Goal: Information Seeking & Learning: Learn about a topic

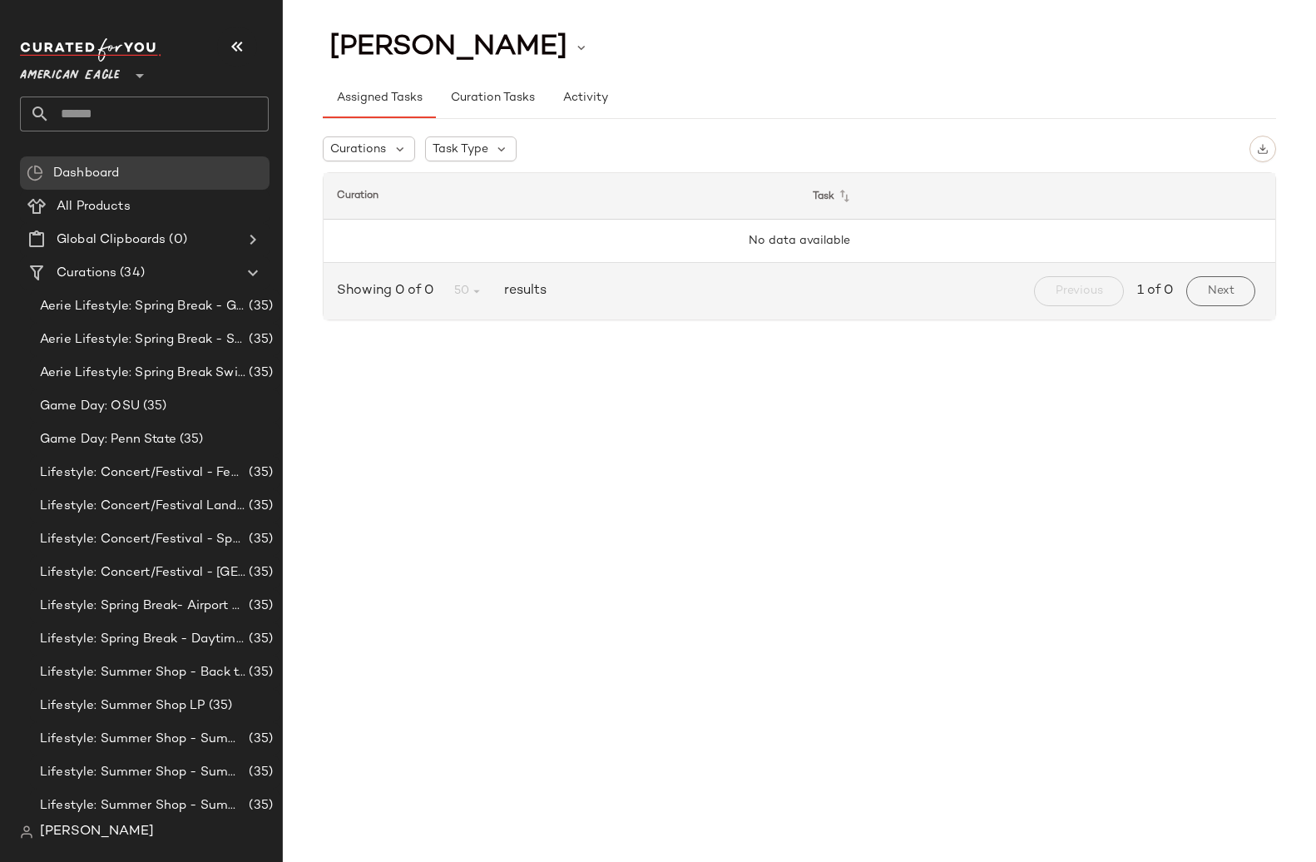
click at [109, 72] on span "American Eagle" at bounding box center [70, 72] width 100 height 30
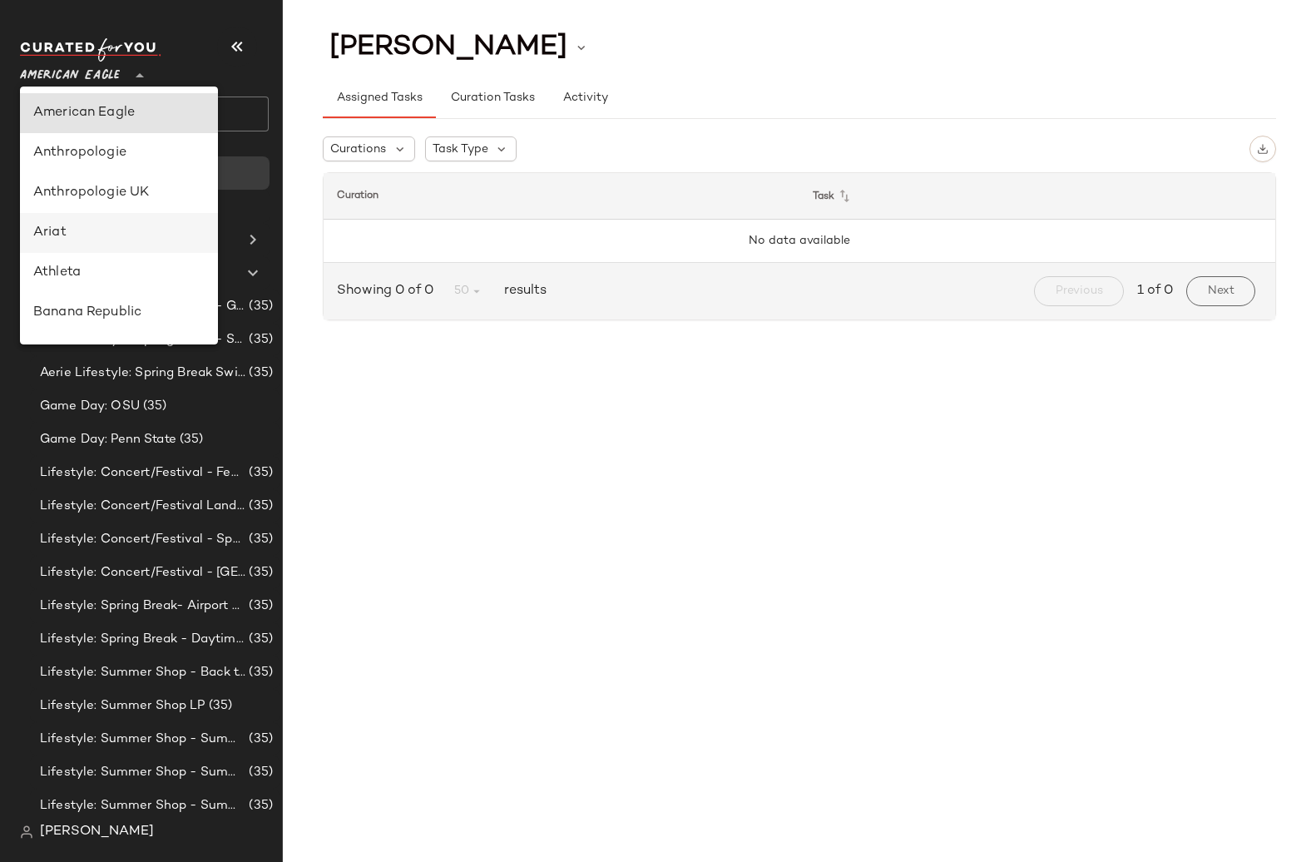
scroll to position [200, 0]
click at [112, 240] on div "Debenhams" at bounding box center [118, 233] width 171 height 20
type input "**"
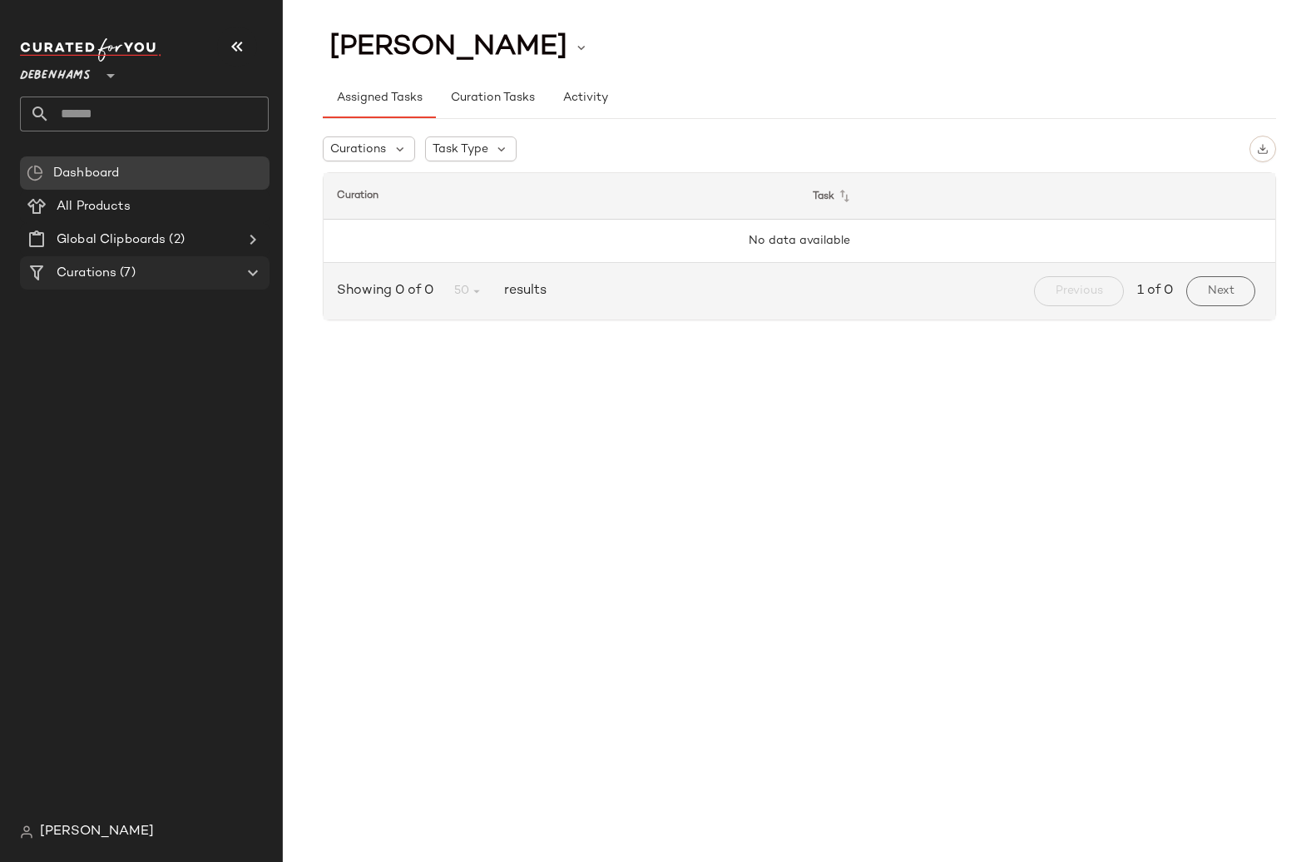
click at [122, 270] on span "(7)" at bounding box center [125, 273] width 18 height 19
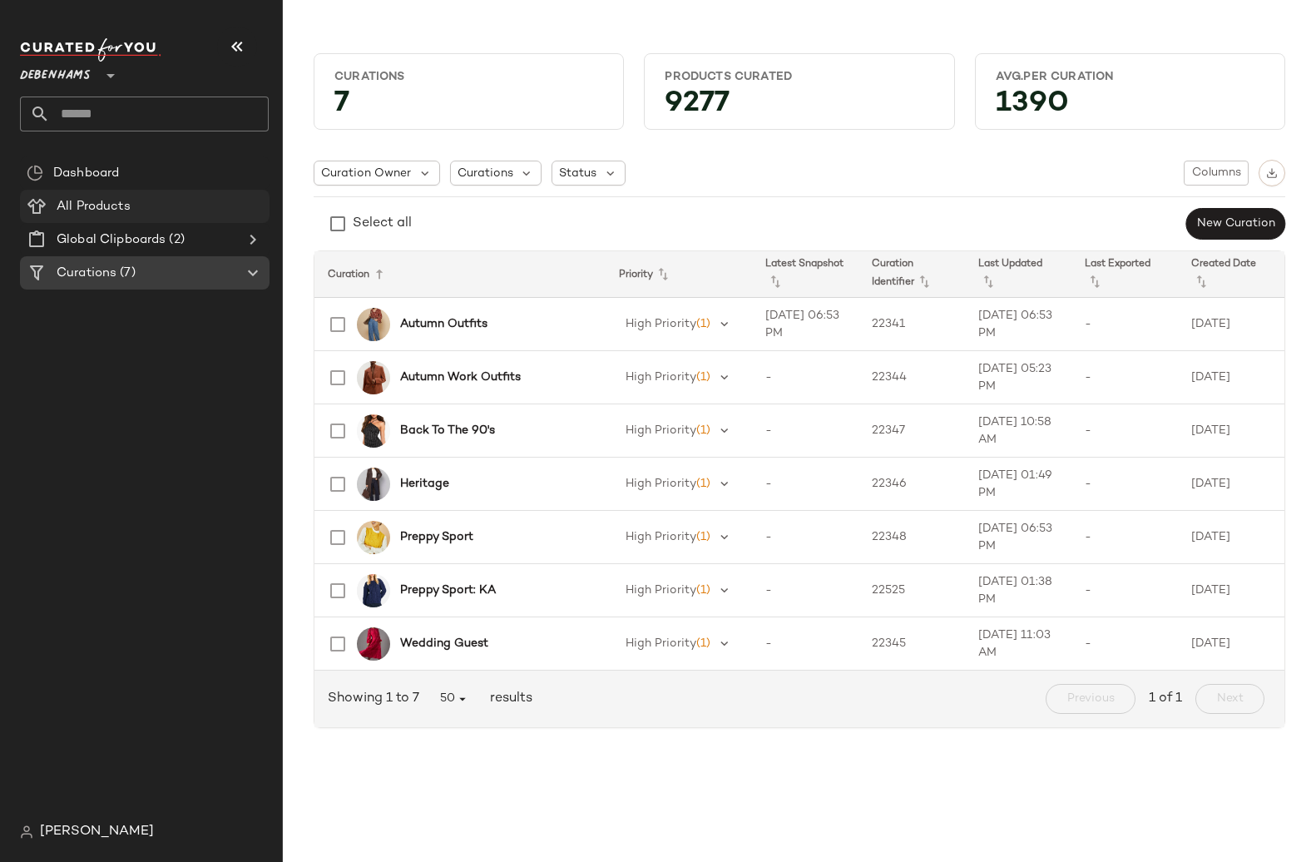
click at [129, 215] on span "All Products" at bounding box center [94, 206] width 74 height 19
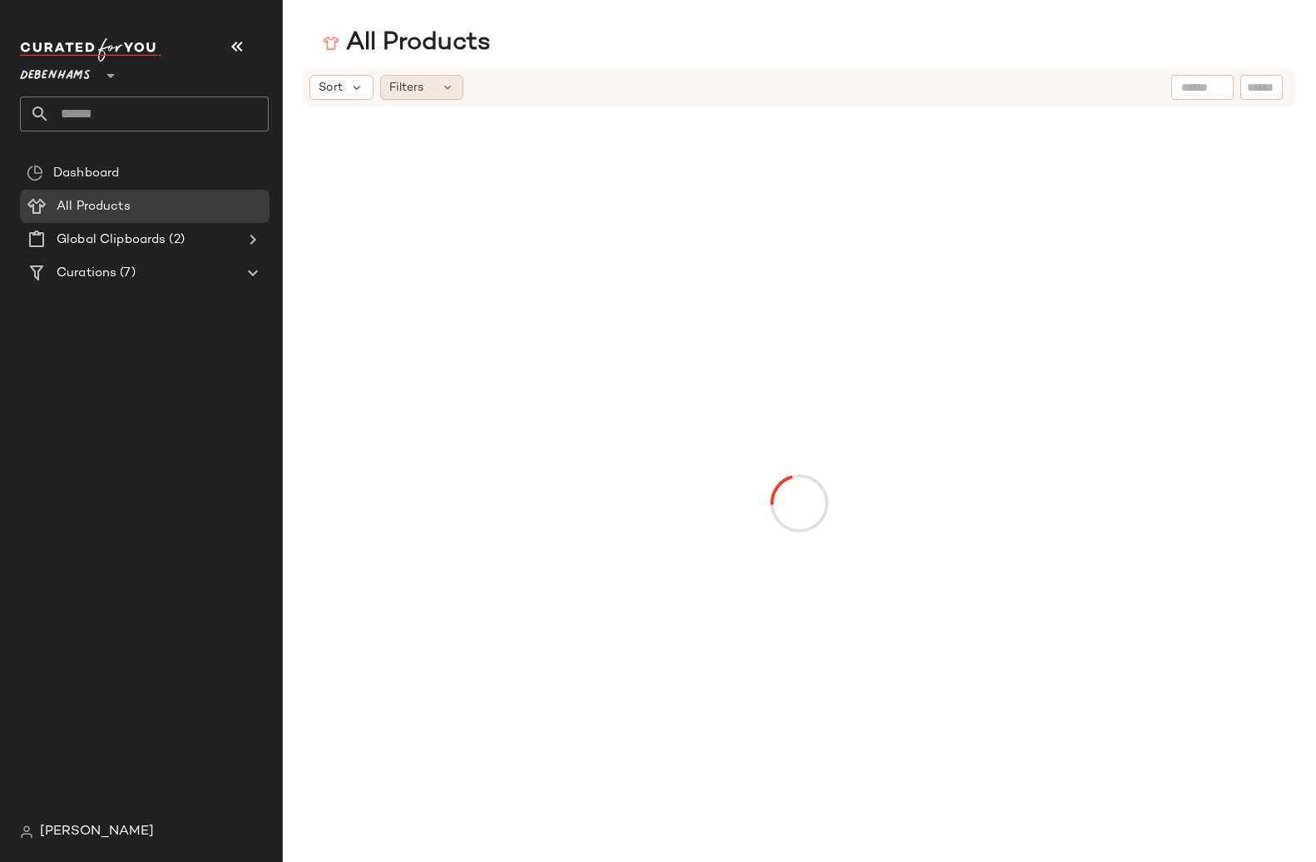
click at [424, 79] on div "Filters" at bounding box center [421, 87] width 83 height 25
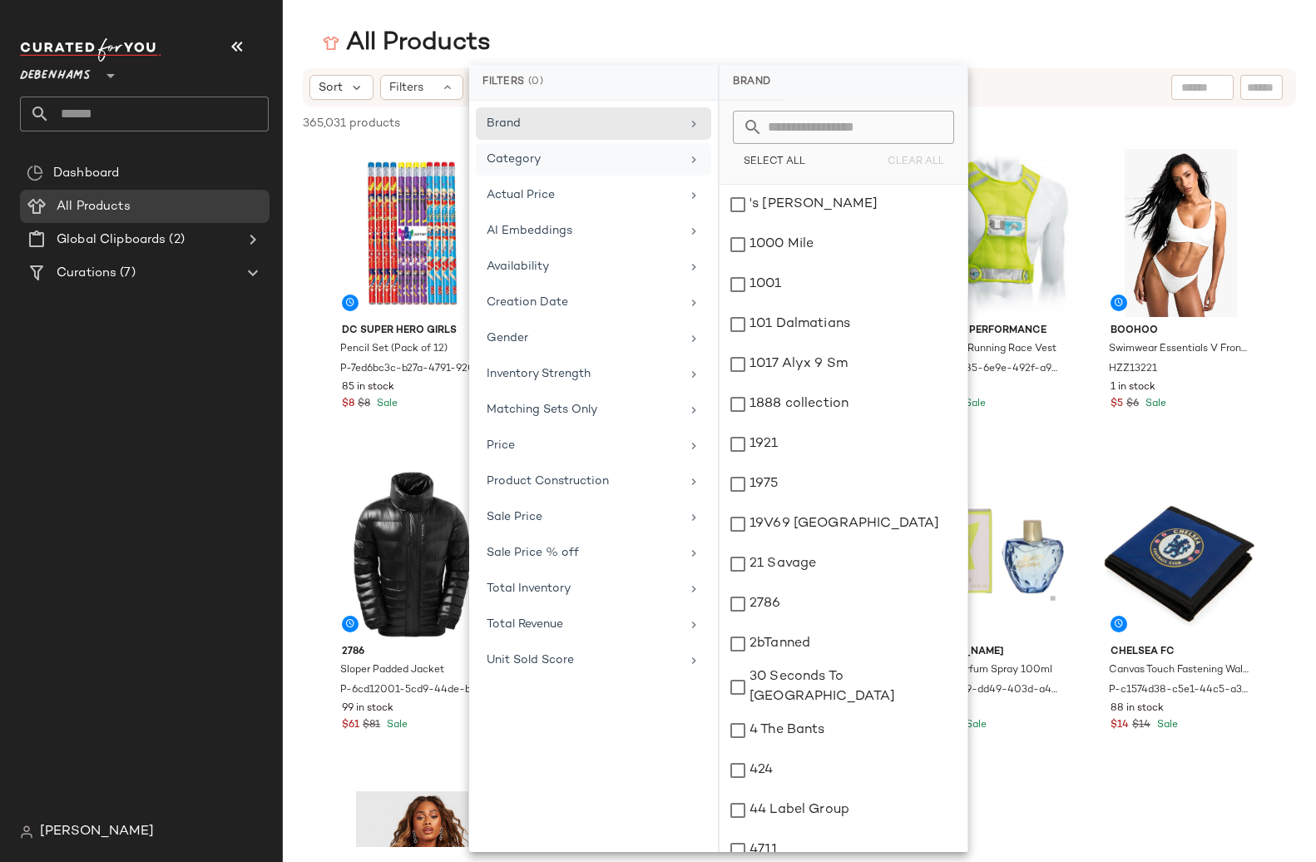
click at [547, 162] on div "Category" at bounding box center [584, 159] width 194 height 17
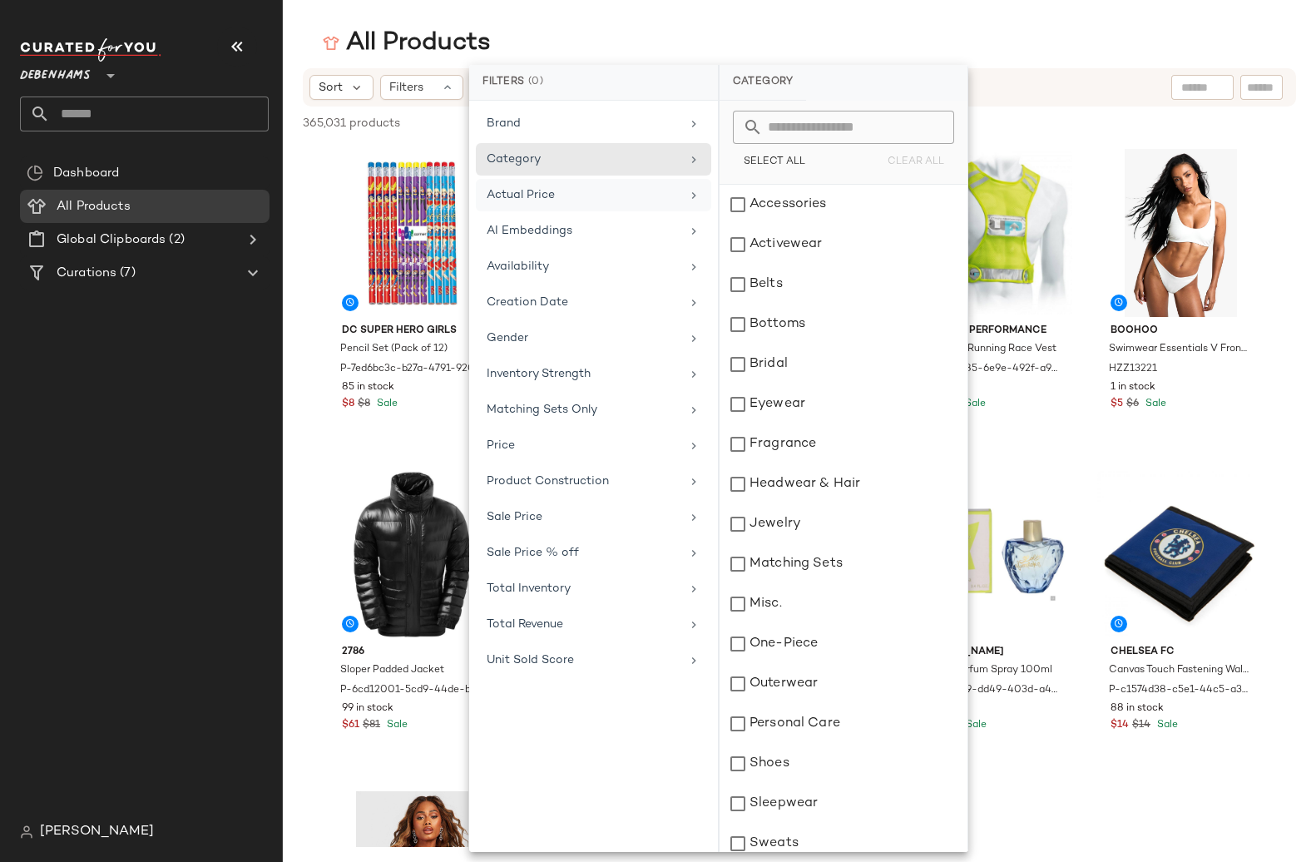
click at [547, 195] on span "Actual Price" at bounding box center [521, 195] width 68 height 12
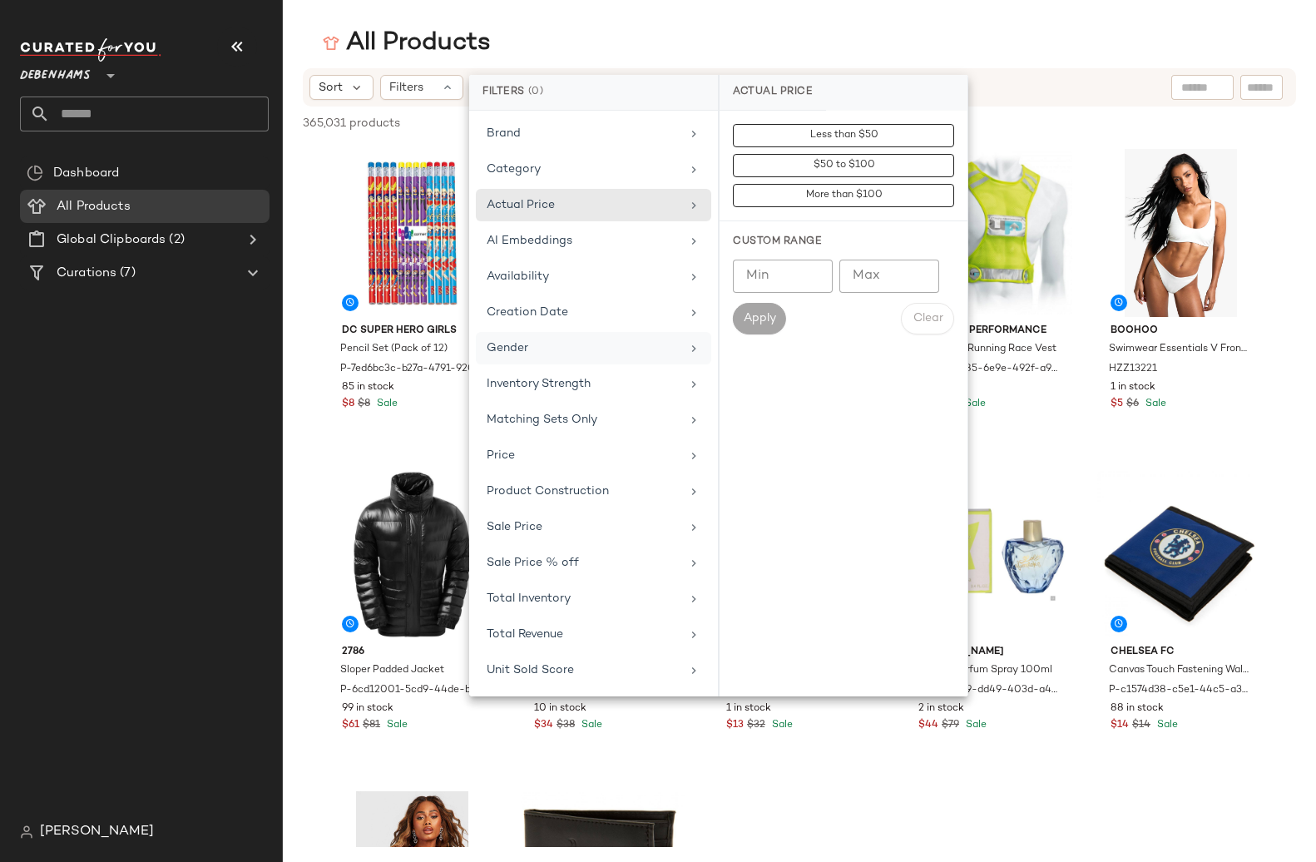
click at [547, 350] on div "Gender" at bounding box center [584, 347] width 194 height 17
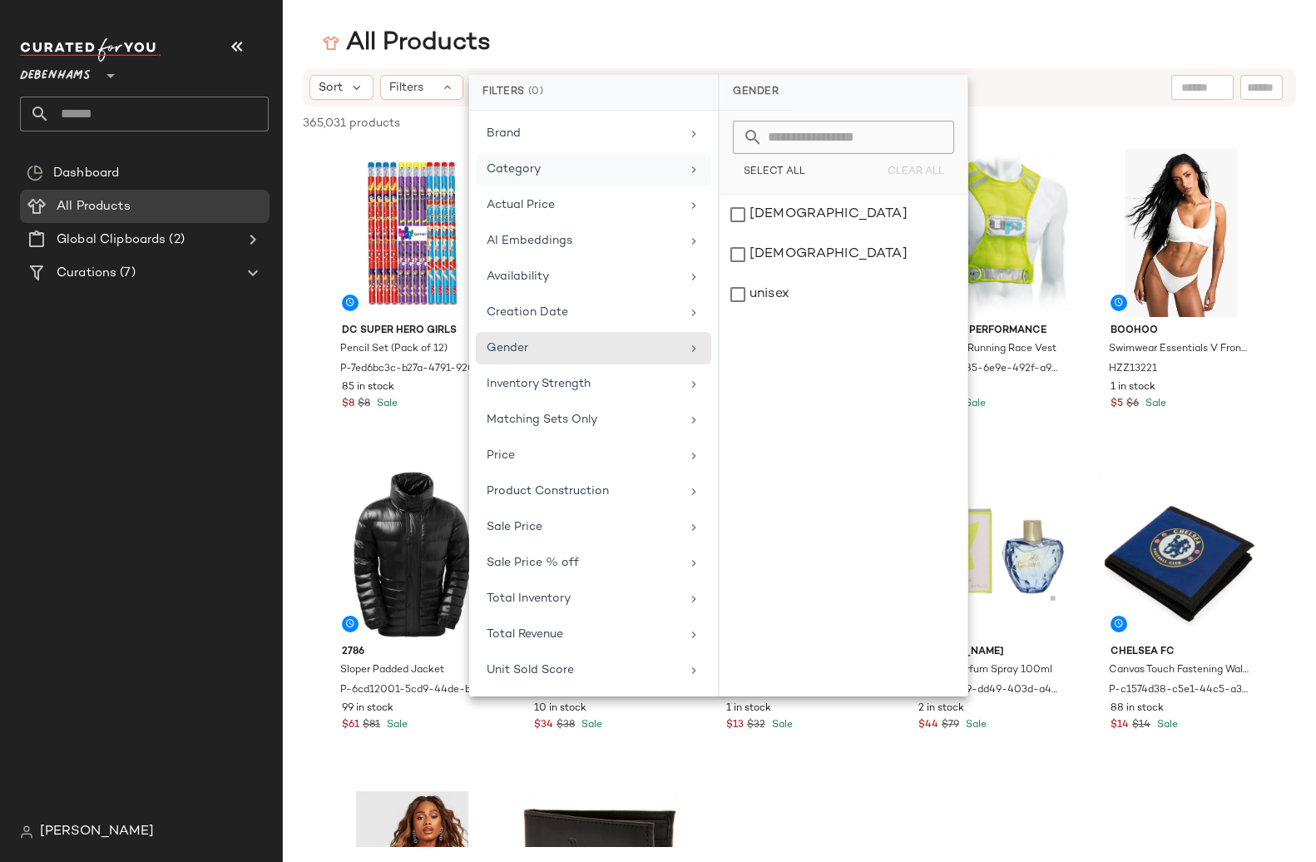
click at [502, 162] on div "Category" at bounding box center [514, 169] width 54 height 17
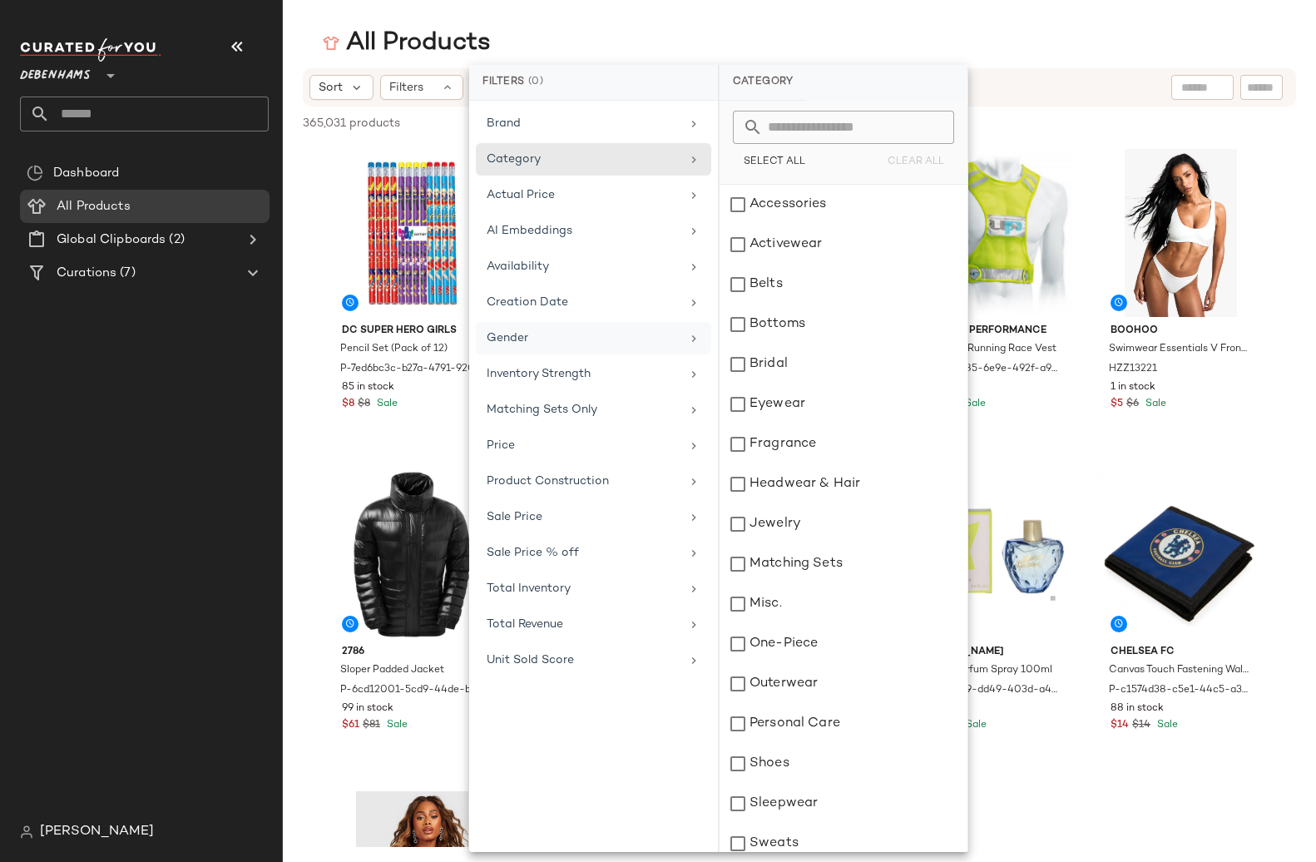
click at [502, 338] on span "Gender" at bounding box center [508, 338] width 42 height 12
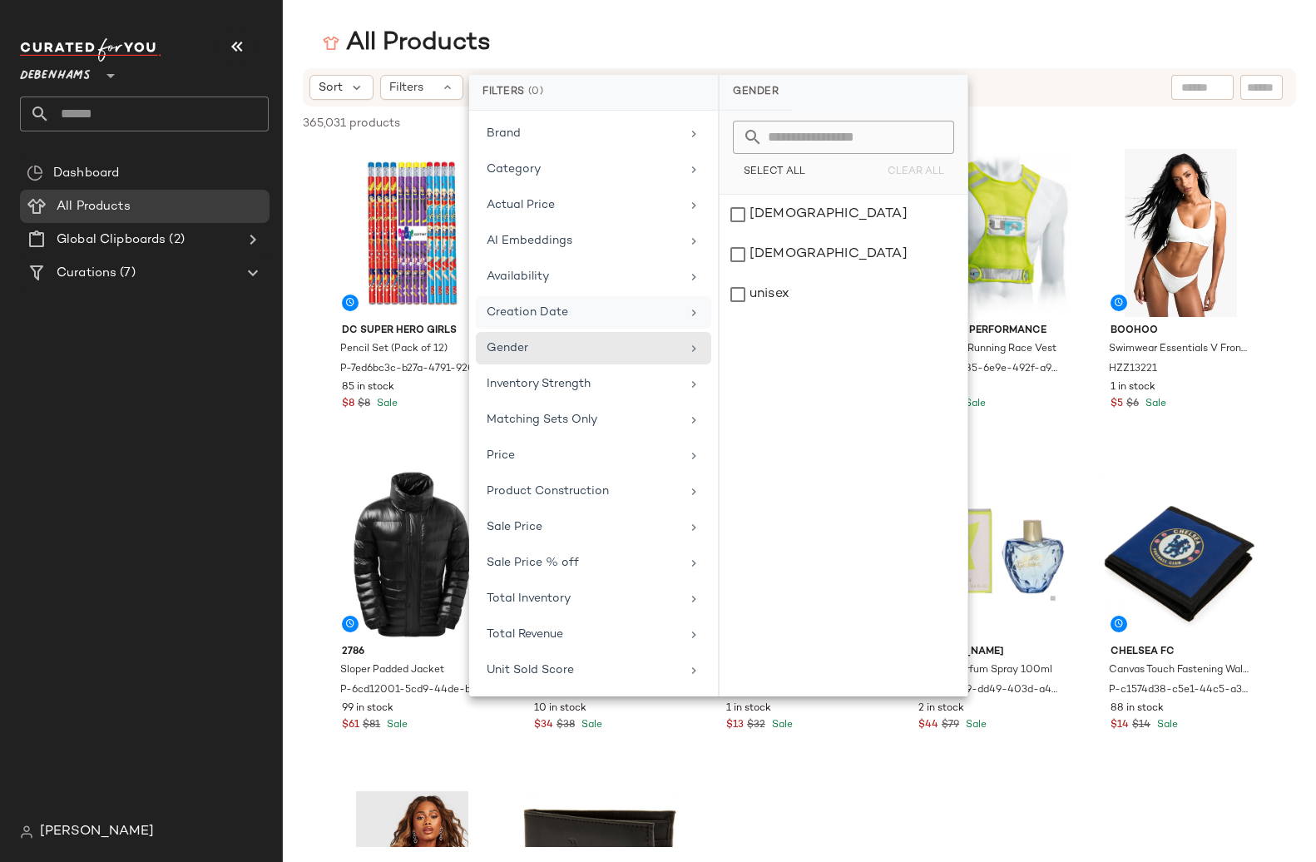
click at [582, 301] on div "Creation Date" at bounding box center [593, 312] width 235 height 32
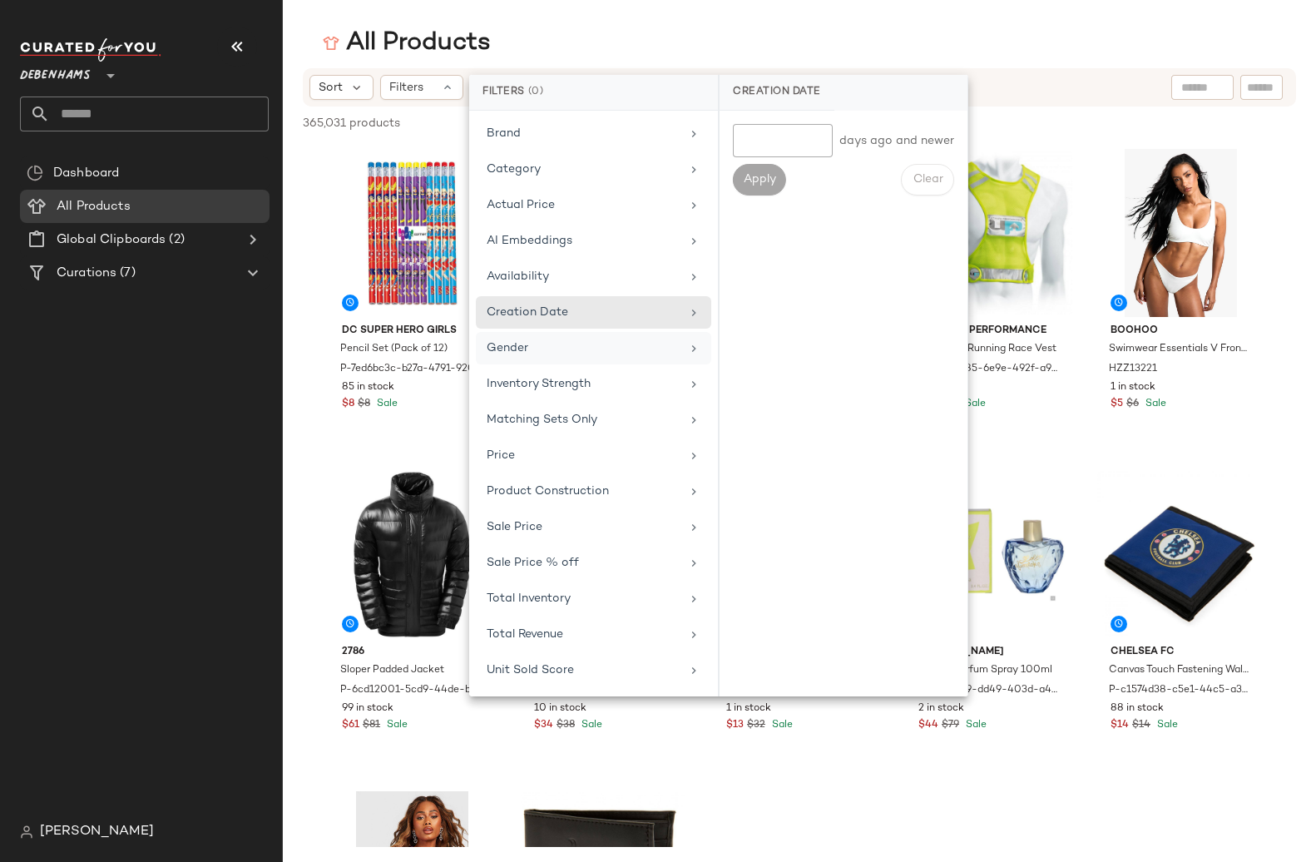
click at [559, 344] on div "Gender" at bounding box center [584, 347] width 194 height 17
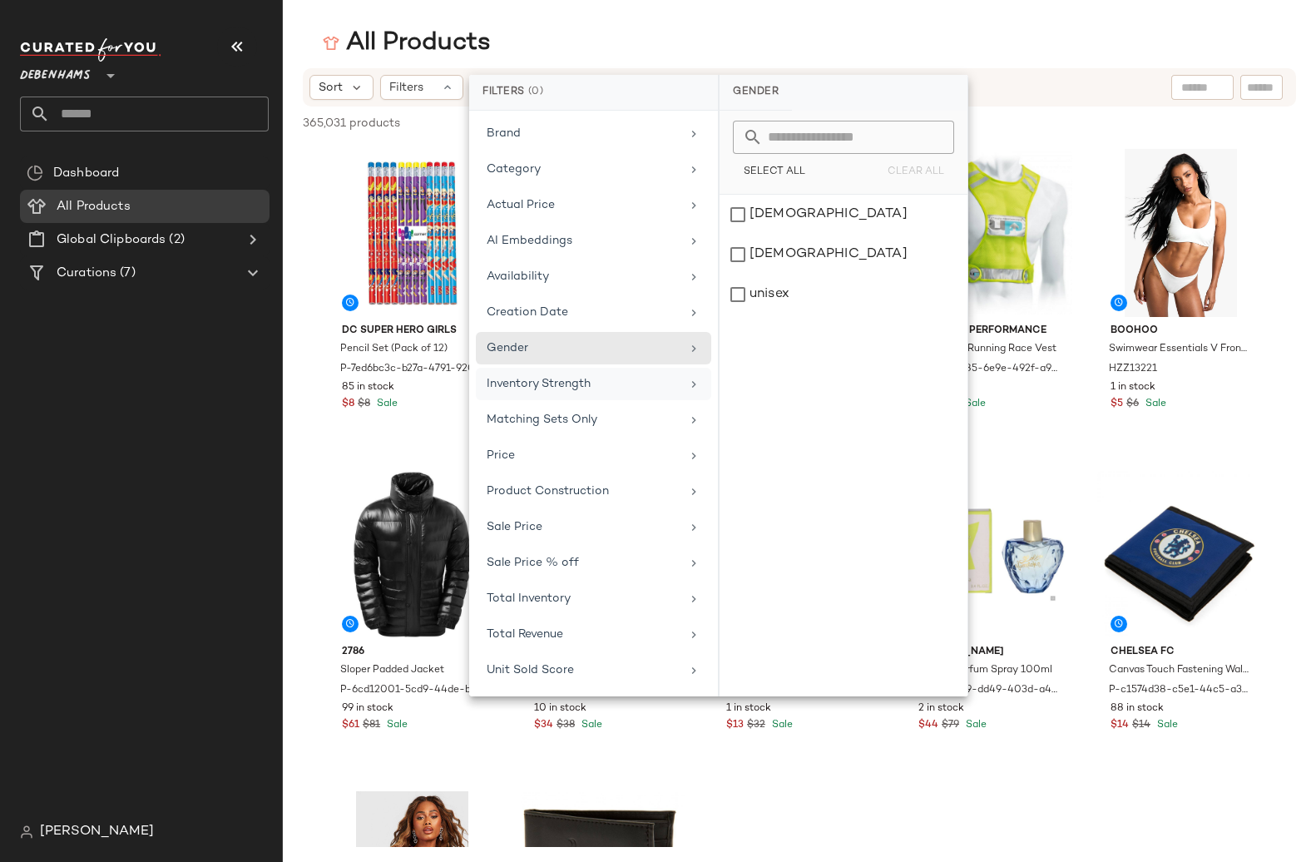
click at [537, 383] on span "Inventory Strength" at bounding box center [539, 384] width 104 height 12
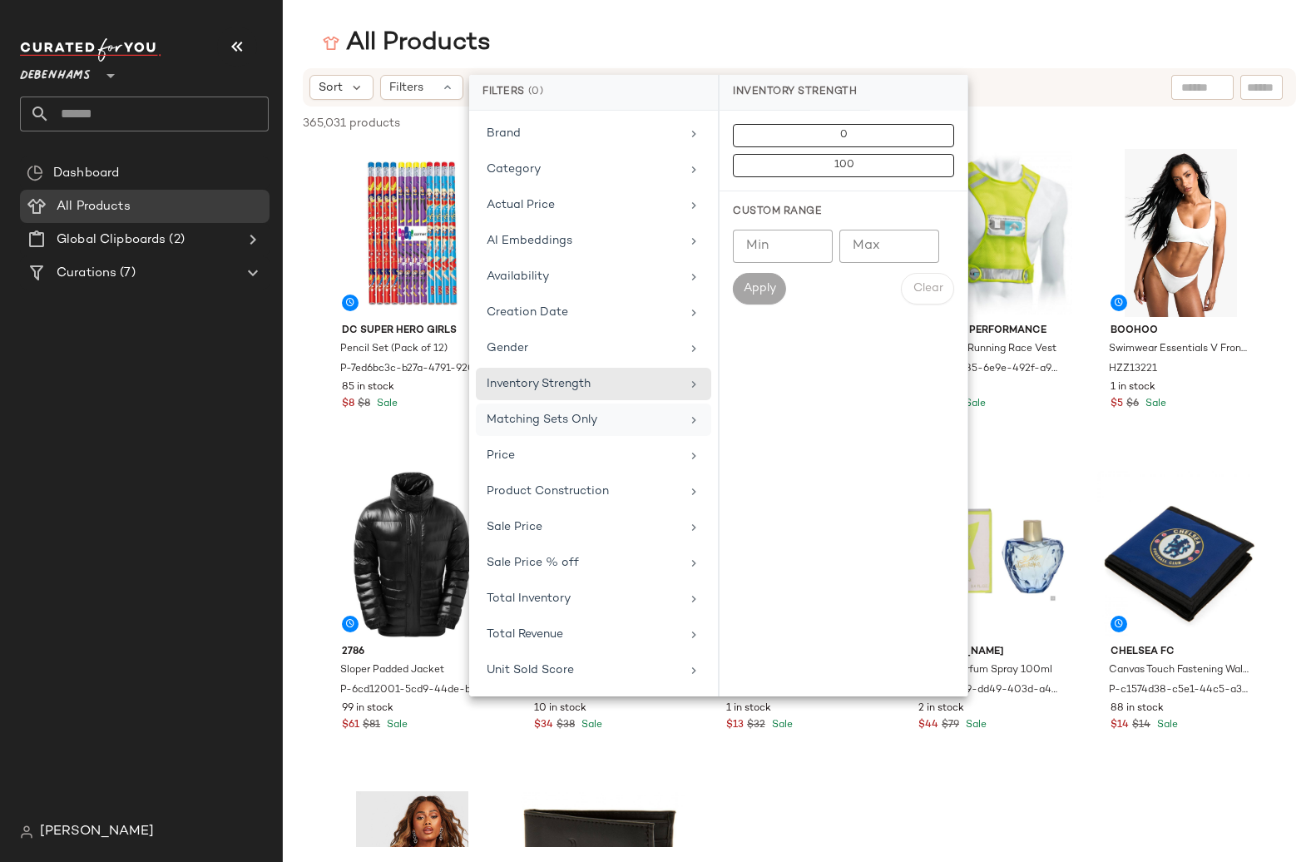
click at [529, 404] on div "Matching Sets Only" at bounding box center [593, 419] width 235 height 32
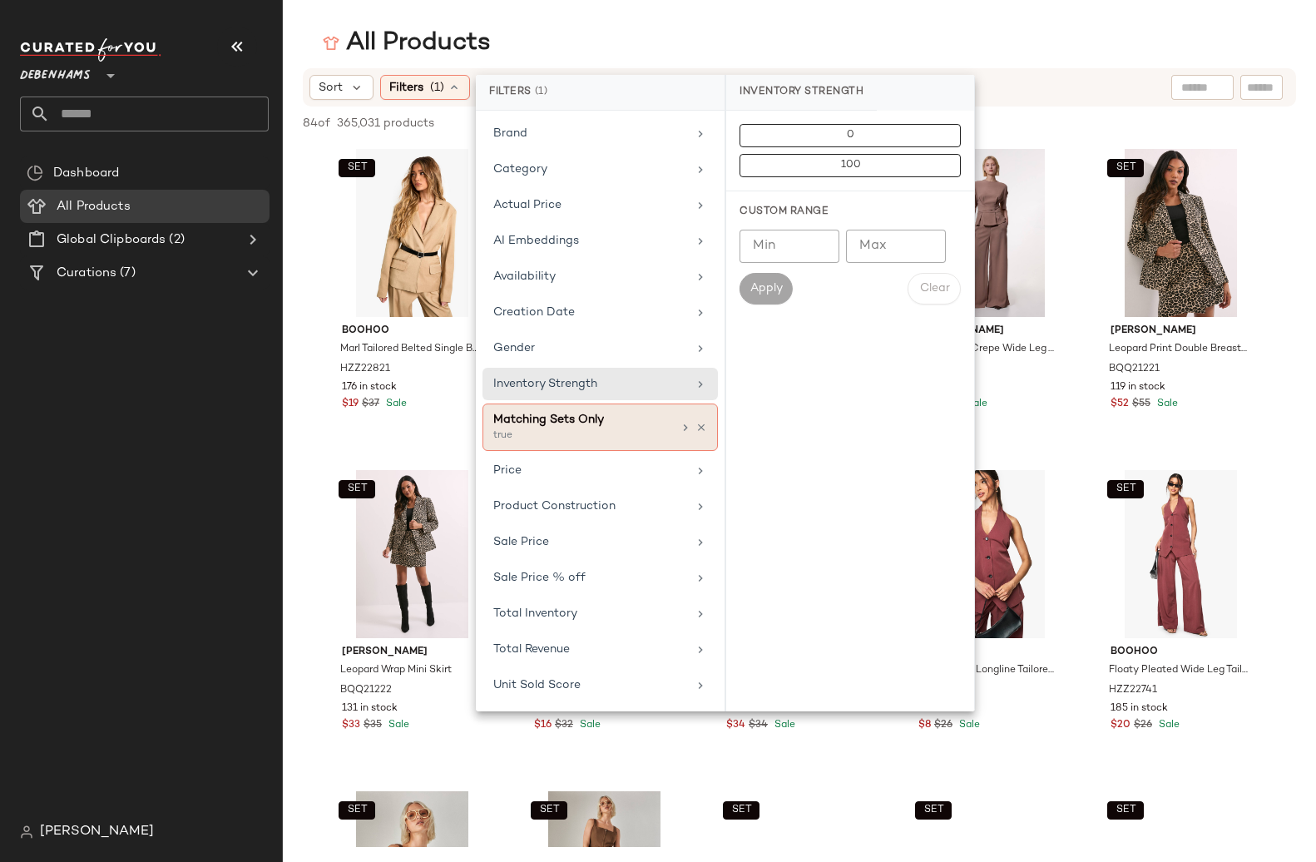
click at [523, 431] on div "true" at bounding box center [576, 435] width 166 height 15
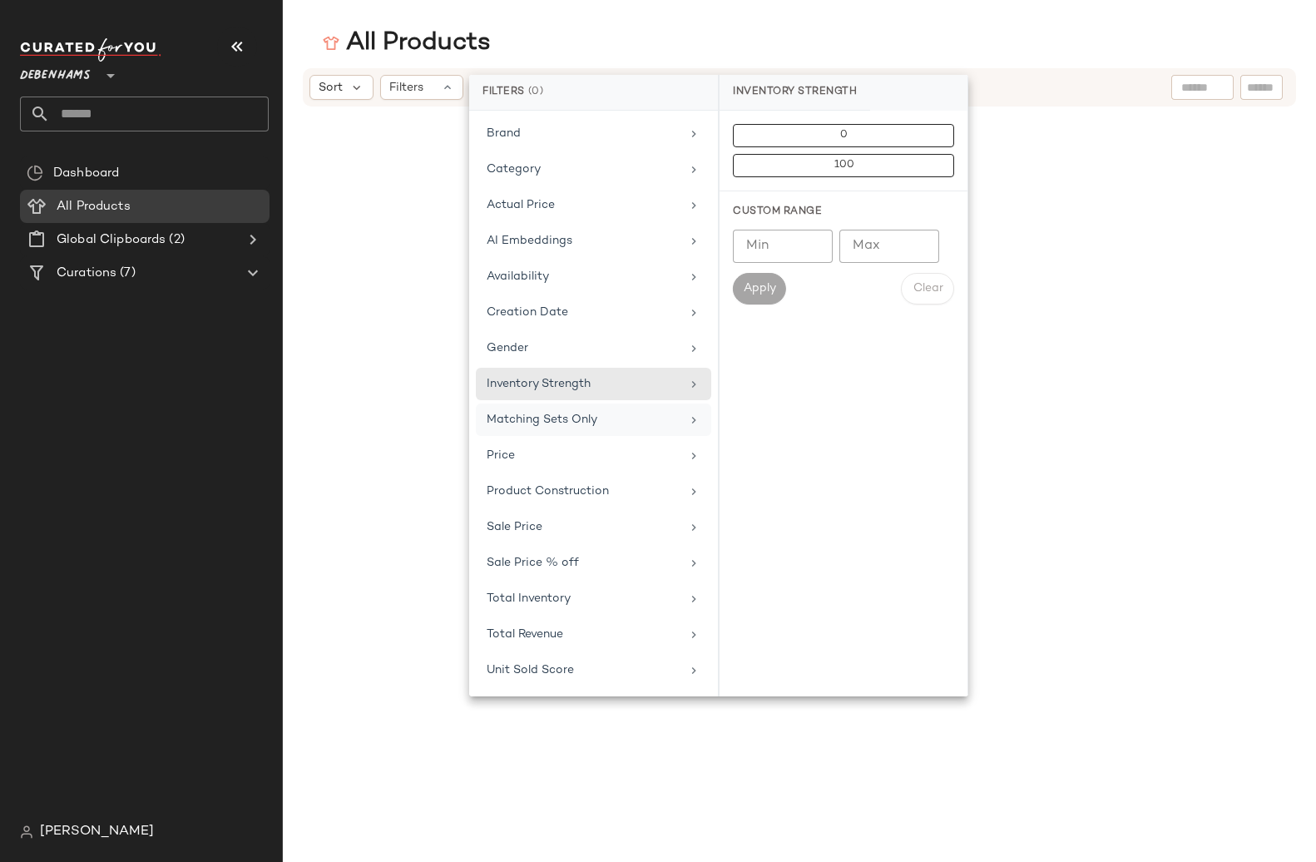
click at [618, 419] on div "Matching Sets Only" at bounding box center [584, 419] width 194 height 17
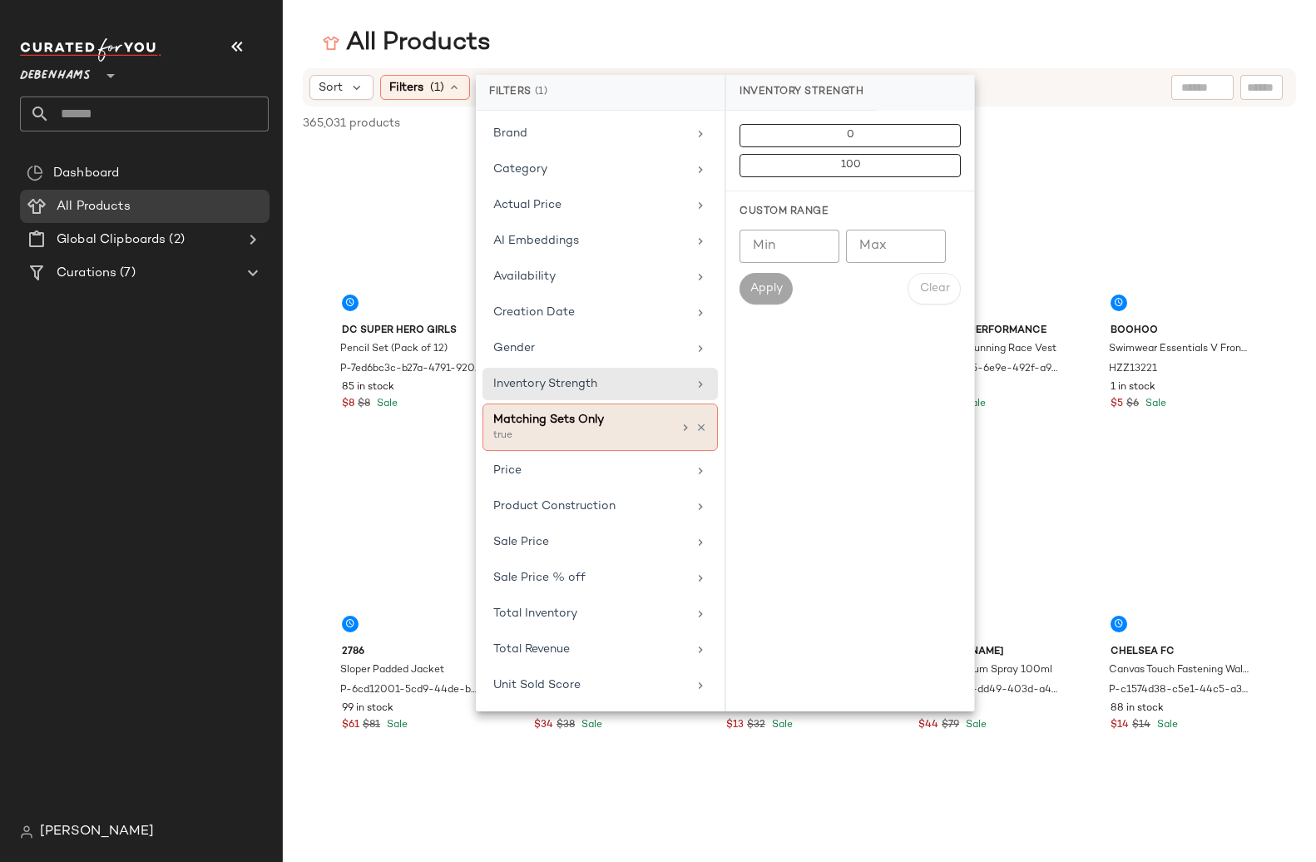
click at [618, 419] on div "Matching Sets Only" at bounding box center [582, 419] width 179 height 17
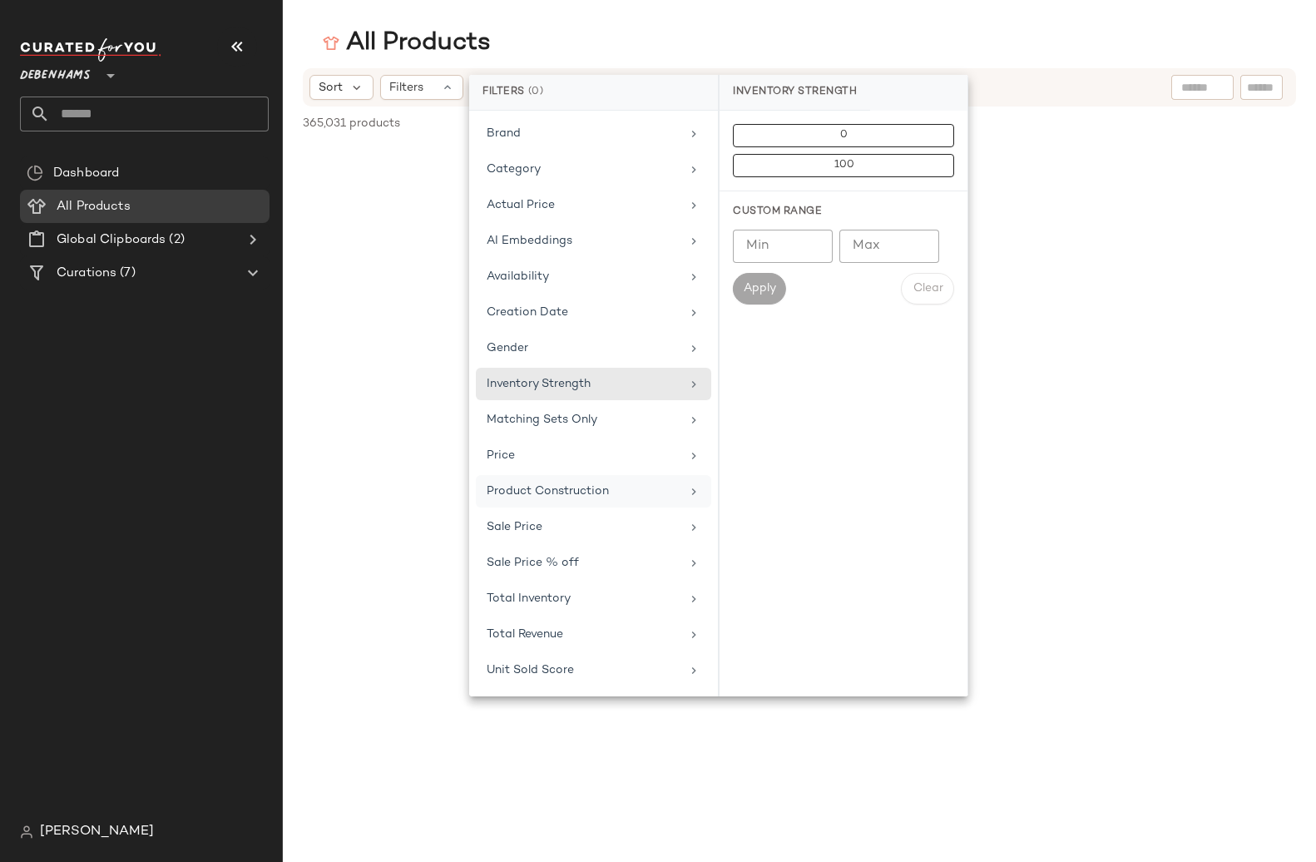
click at [508, 470] on div "Price" at bounding box center [593, 455] width 235 height 32
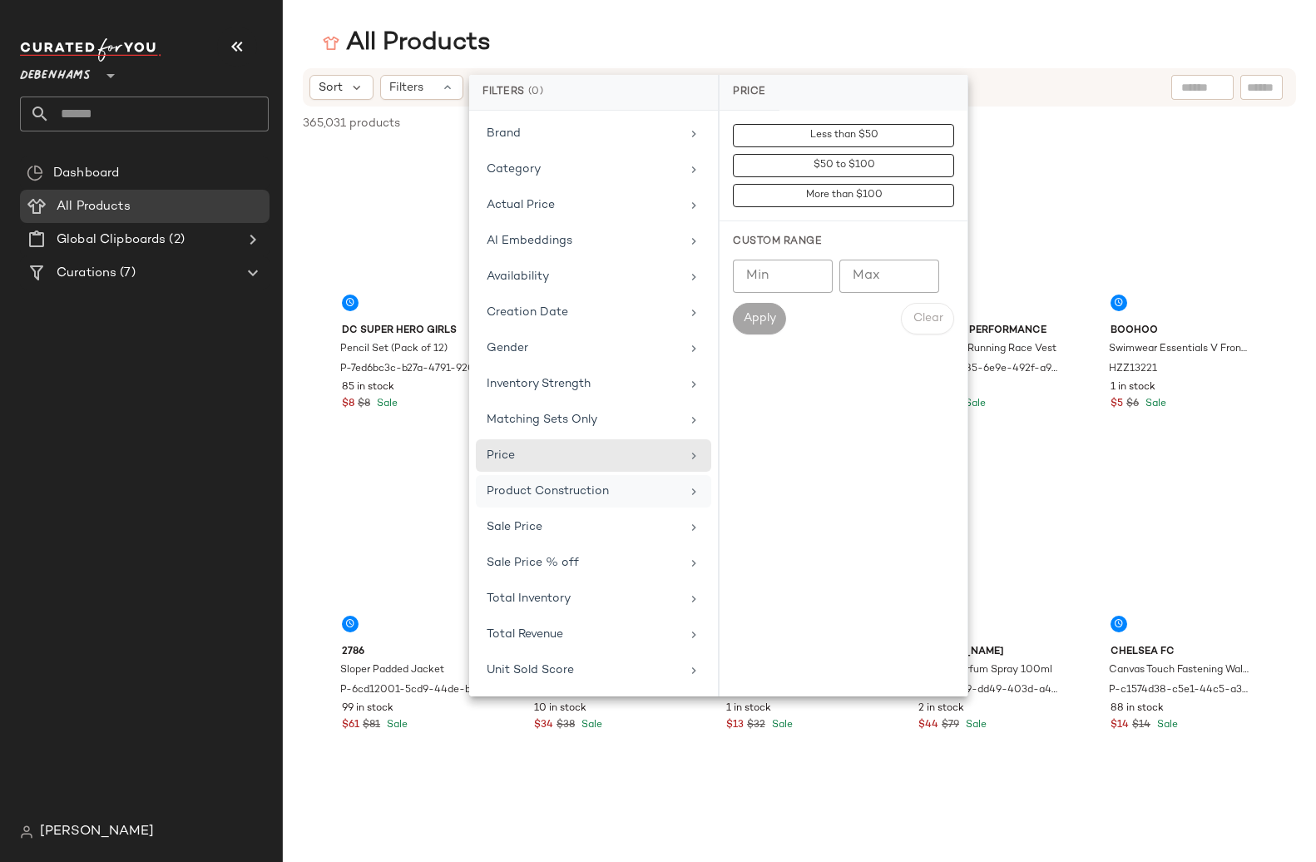
click at [507, 490] on span "Product Construction" at bounding box center [548, 491] width 122 height 12
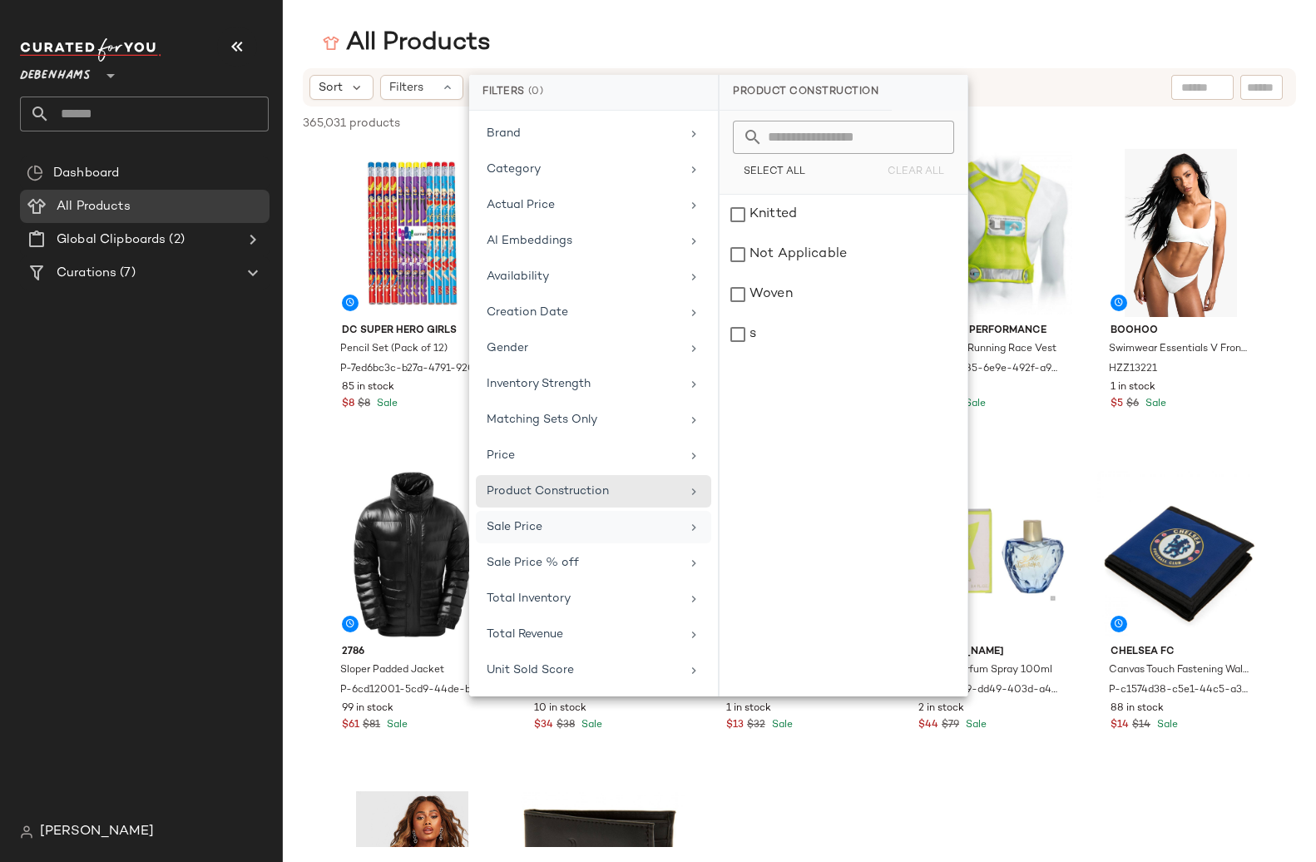
click at [503, 538] on div "Sale Price" at bounding box center [593, 527] width 235 height 32
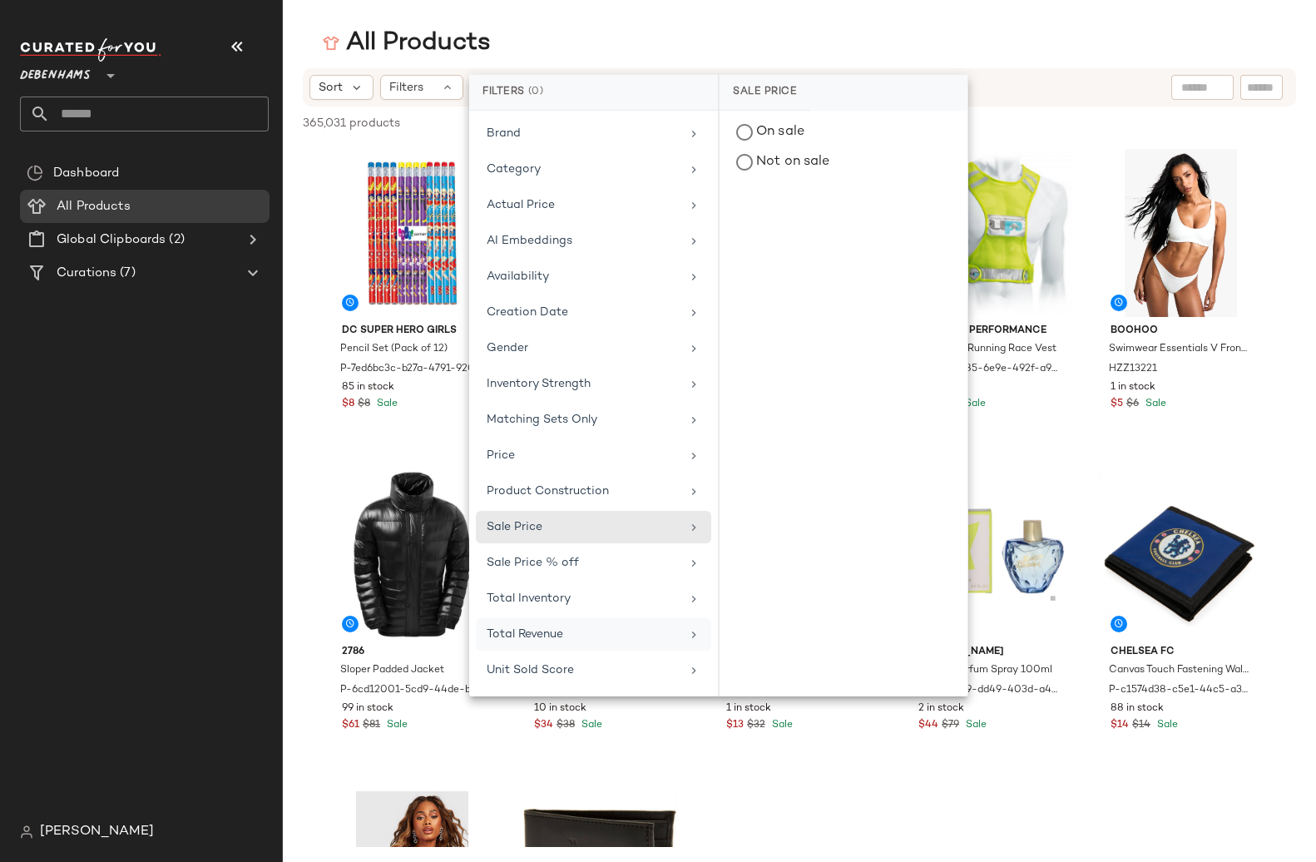
click at [497, 636] on span "Total Revenue" at bounding box center [525, 634] width 77 height 12
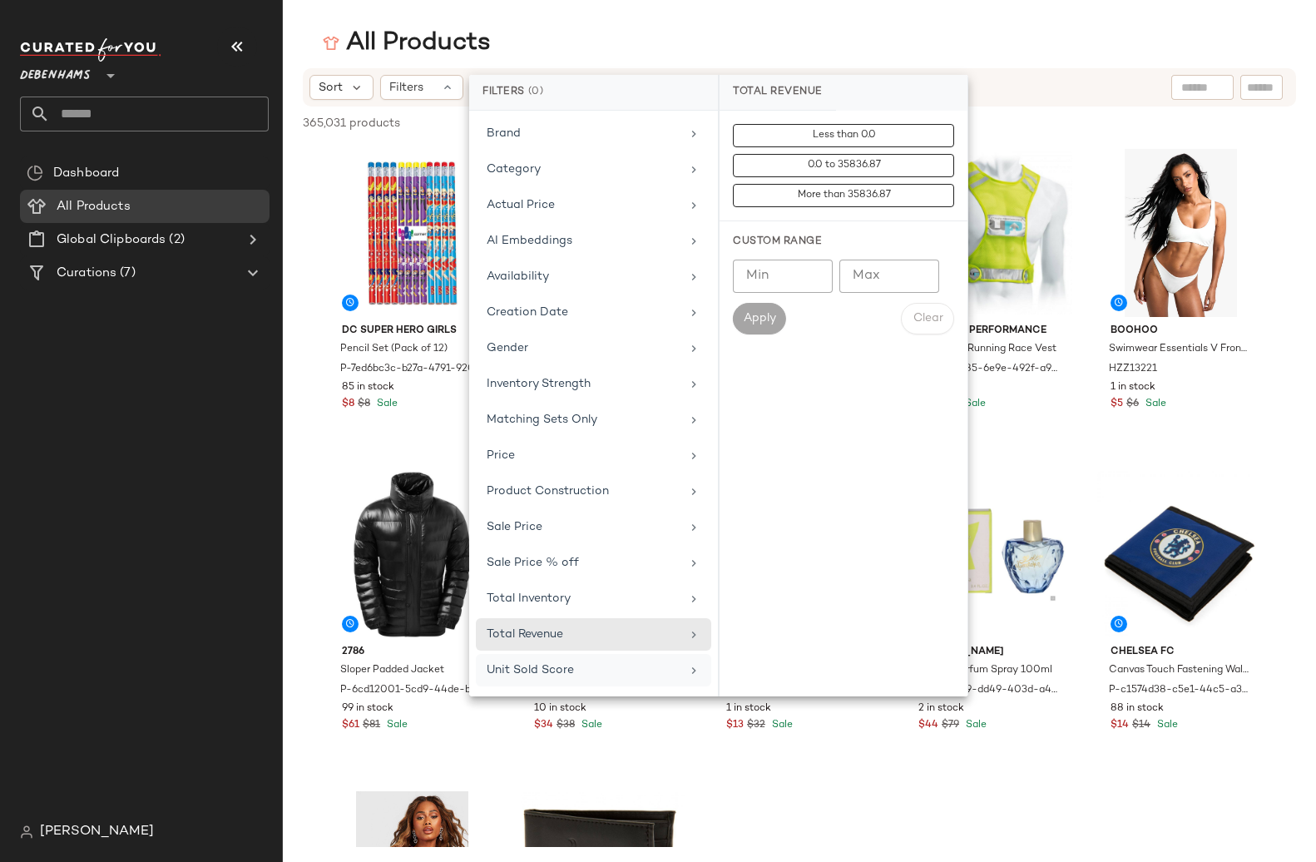
click at [499, 675] on span "Unit Sold Score" at bounding box center [530, 670] width 87 height 12
click at [549, 215] on div "Actual Price" at bounding box center [593, 205] width 235 height 32
click at [529, 147] on div "Brand" at bounding box center [593, 133] width 235 height 32
click at [531, 125] on div "Brand" at bounding box center [584, 133] width 194 height 17
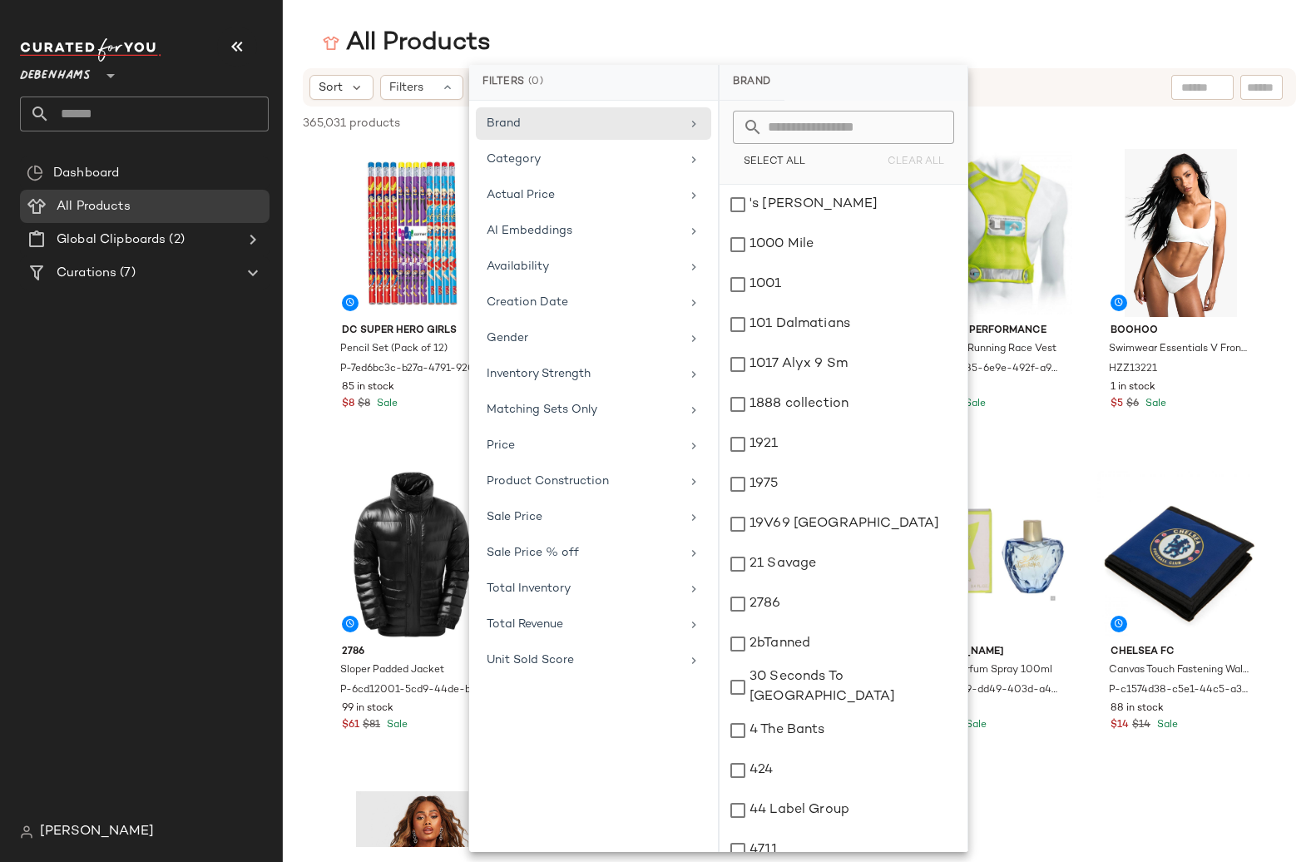
click at [591, 27] on div "All Products" at bounding box center [799, 43] width 1033 height 33
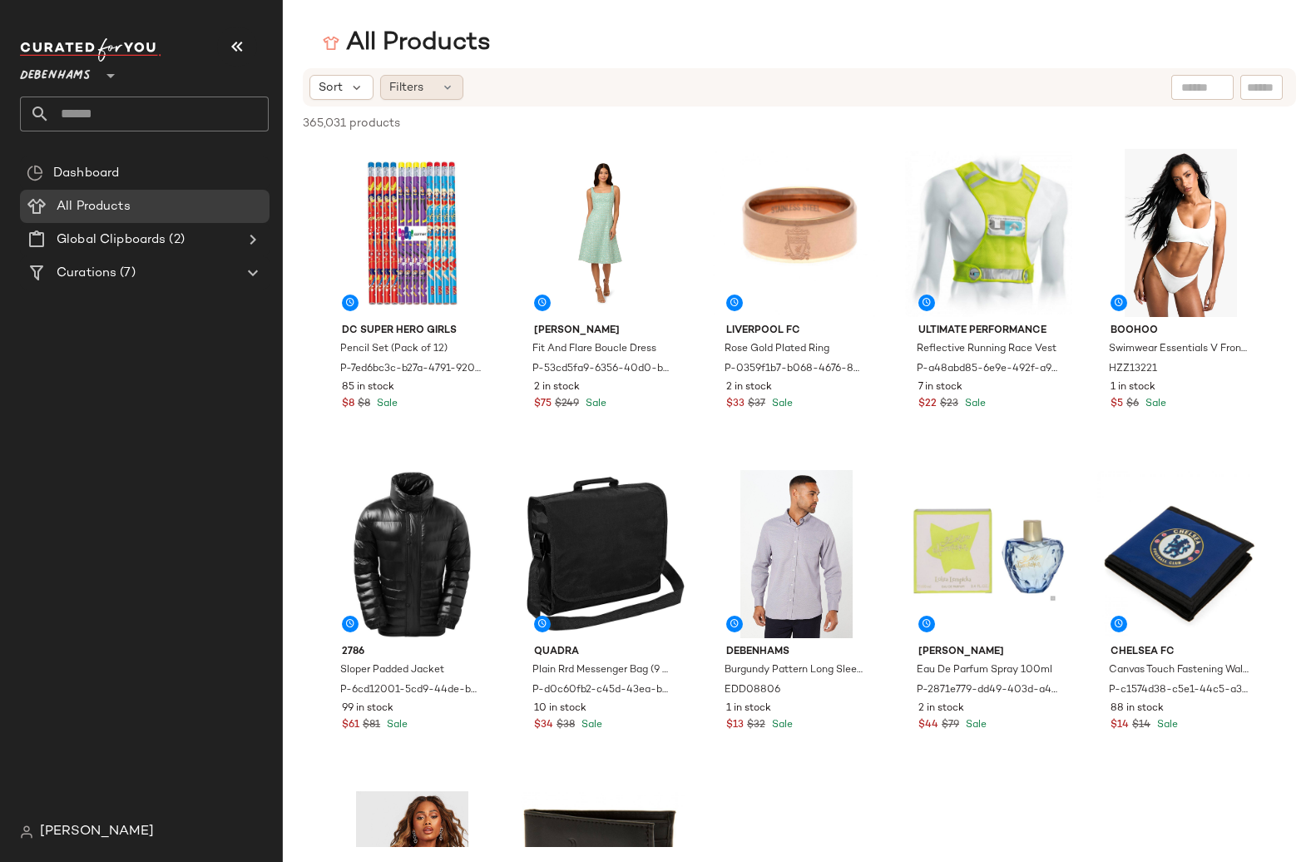
click at [412, 95] on span "Filters" at bounding box center [406, 87] width 34 height 17
click at [412, 96] on div "Filters" at bounding box center [421, 87] width 83 height 25
click at [412, 95] on span "Filters" at bounding box center [406, 87] width 34 height 17
click at [328, 83] on span "Sort" at bounding box center [331, 87] width 24 height 17
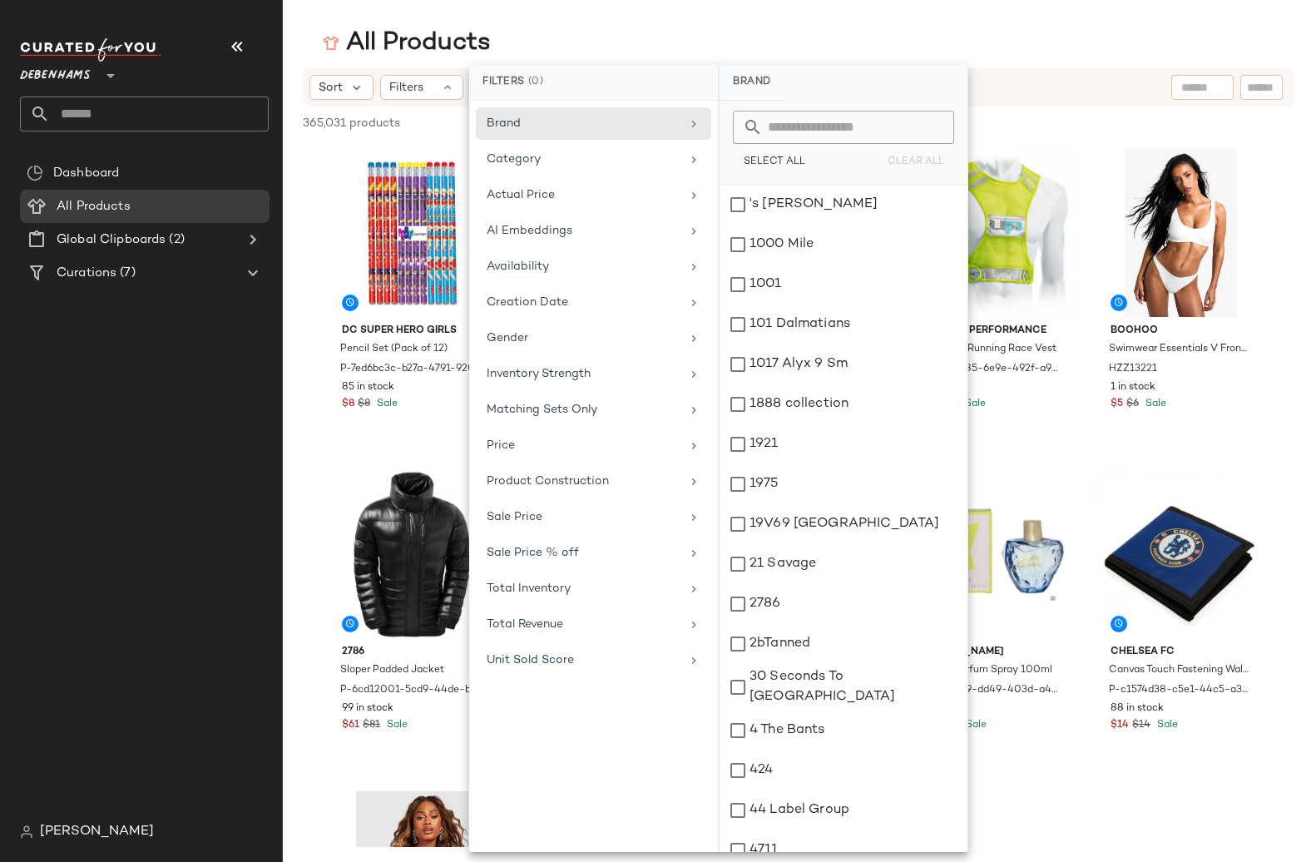
click at [528, 87] on span "(0)" at bounding box center [536, 82] width 16 height 15
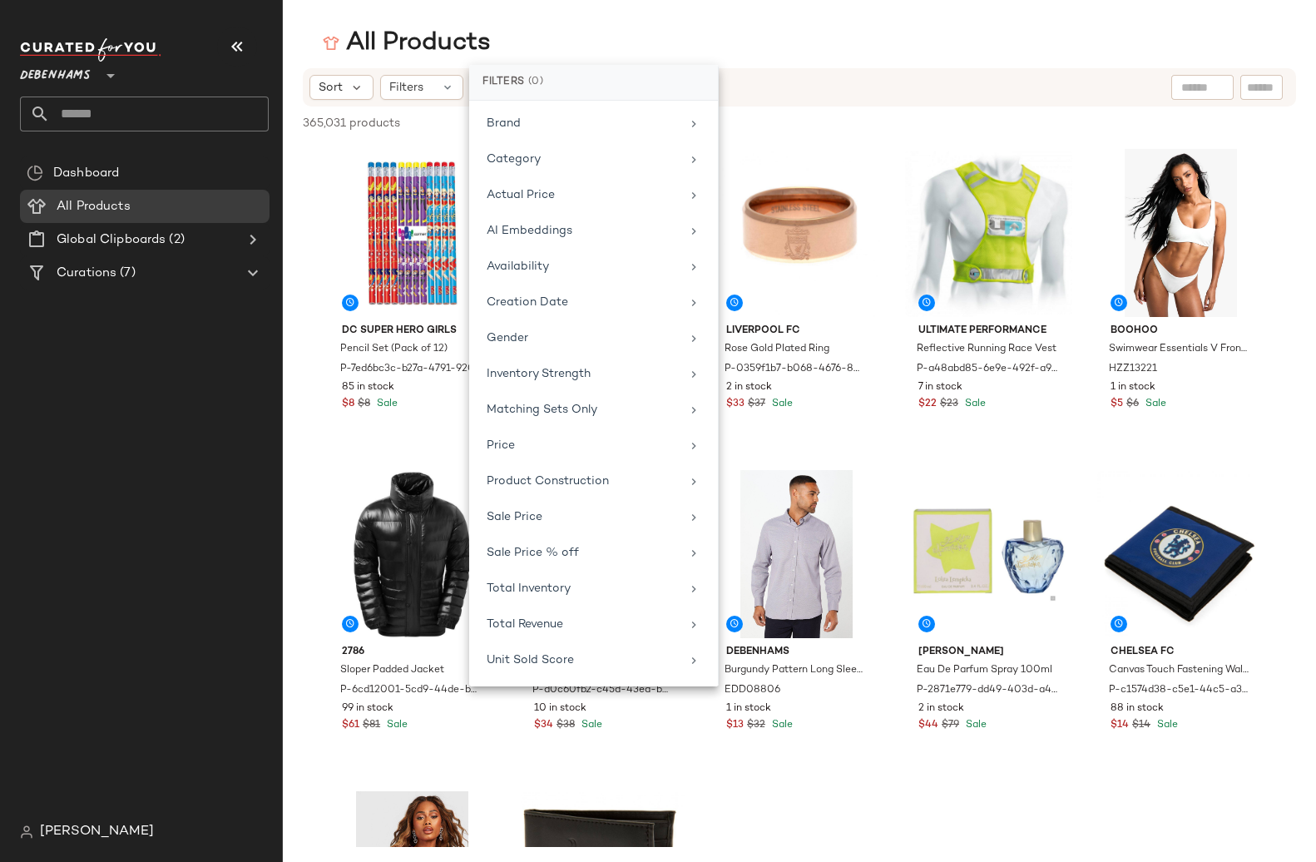
click at [550, 36] on div "All Products" at bounding box center [799, 43] width 1033 height 33
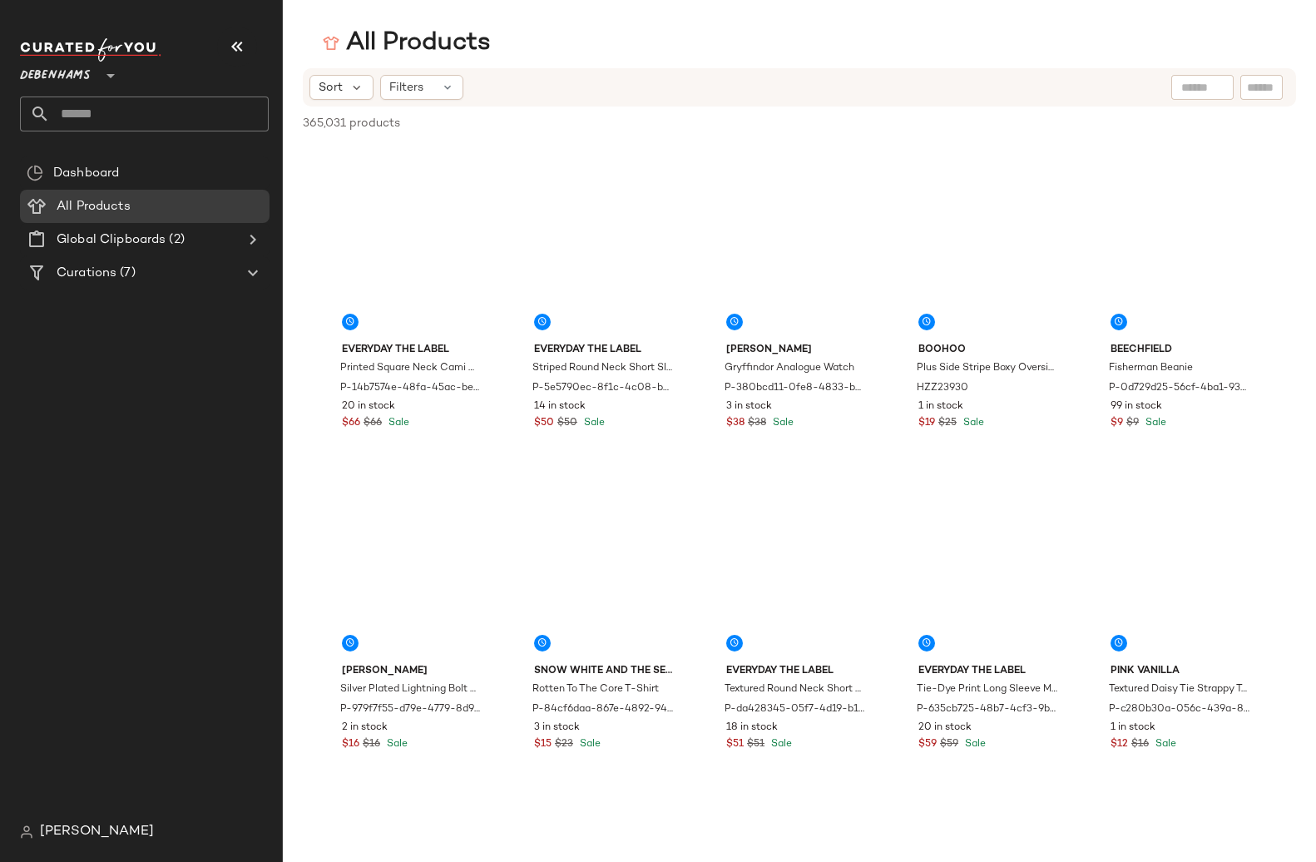
scroll to position [7839, 0]
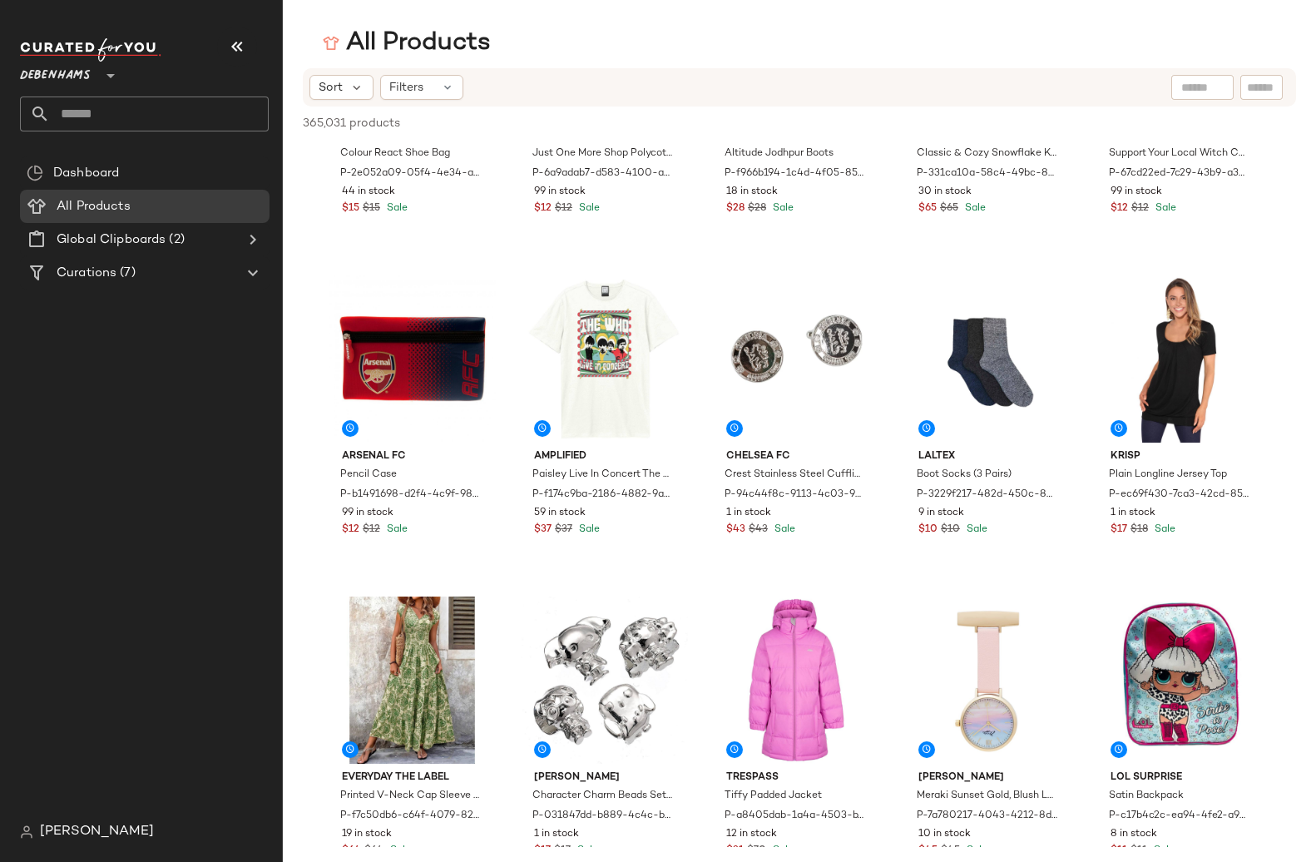
scroll to position [2287, 0]
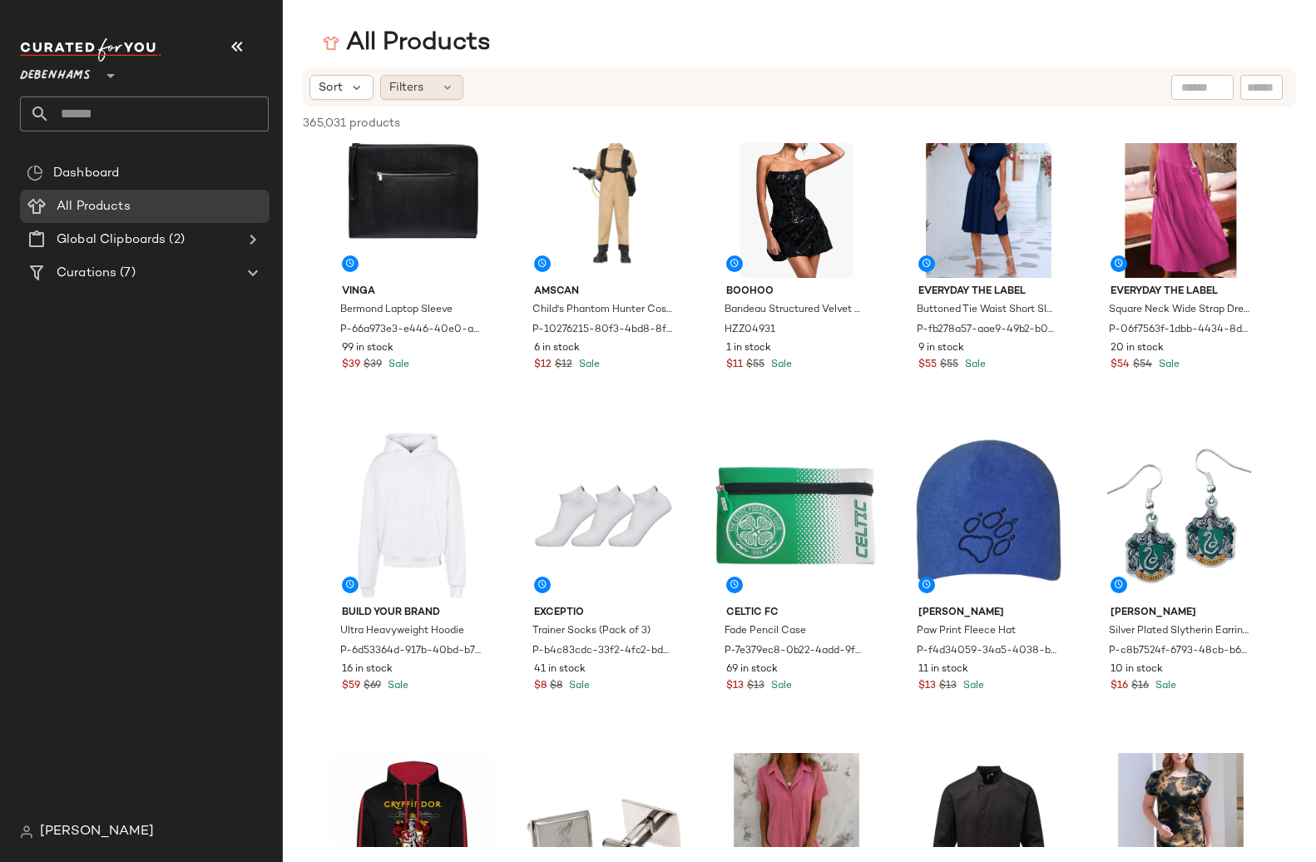
click at [433, 82] on div "Filters" at bounding box center [421, 87] width 83 height 25
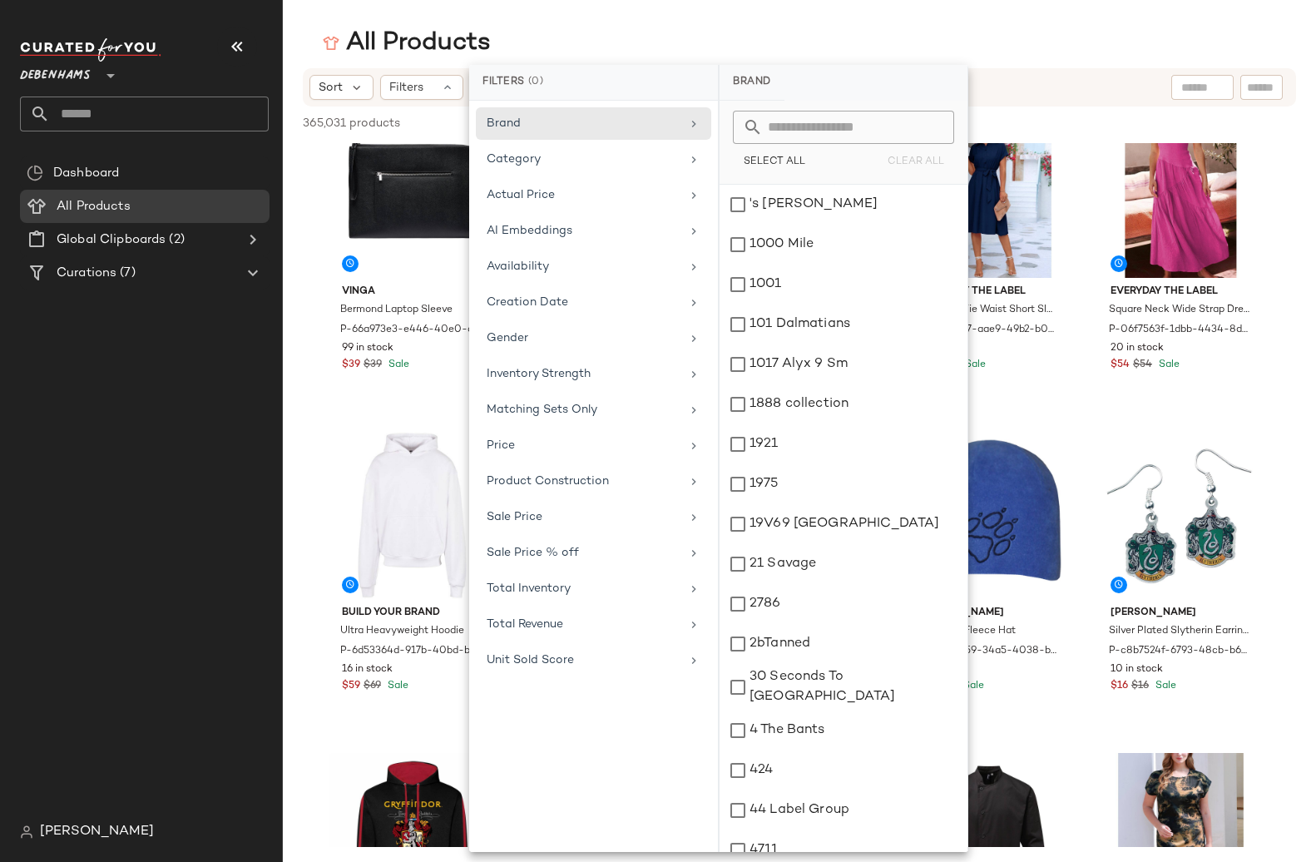
click at [659, 72] on div "Filters (0)" at bounding box center [593, 83] width 249 height 36
click at [649, 30] on div "All Products" at bounding box center [799, 43] width 1033 height 33
